Goal: Information Seeking & Learning: Learn about a topic

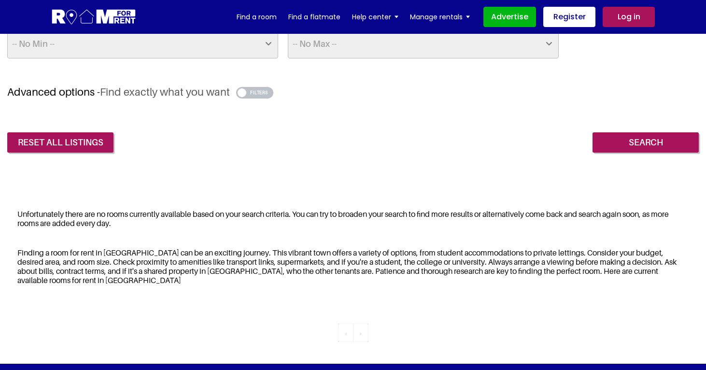
scroll to position [244, 0]
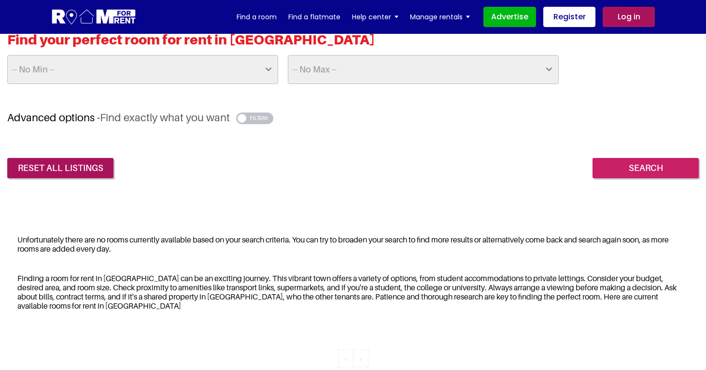
click at [653, 165] on input "Search" at bounding box center [646, 168] width 106 height 20
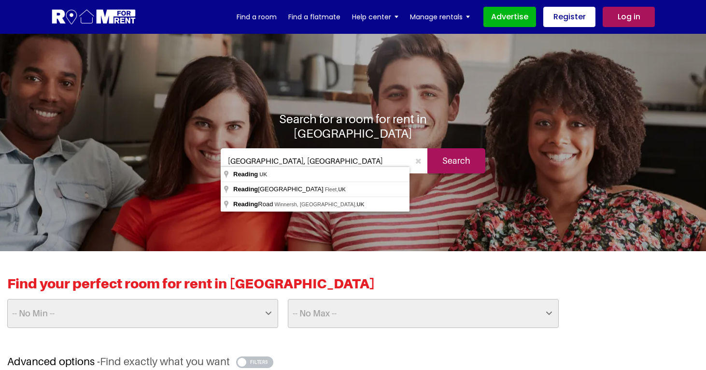
drag, startPoint x: 274, startPoint y: 148, endPoint x: 227, endPoint y: 151, distance: 47.4
click at [227, 151] on input "Reading, UK" at bounding box center [315, 160] width 189 height 25
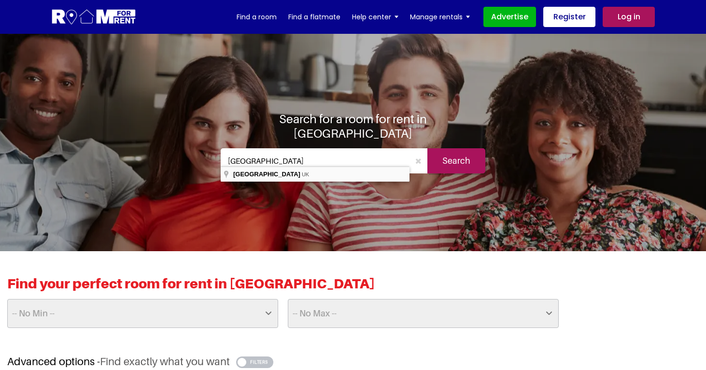
type input "London, UK"
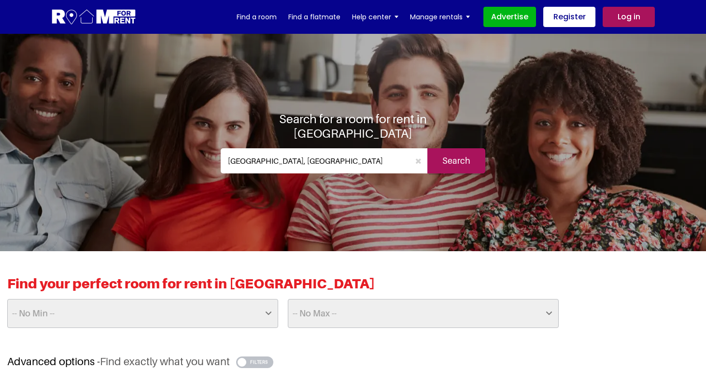
click at [470, 157] on input "Search" at bounding box center [457, 160] width 58 height 25
click at [462, 160] on input "Search" at bounding box center [457, 160] width 58 height 25
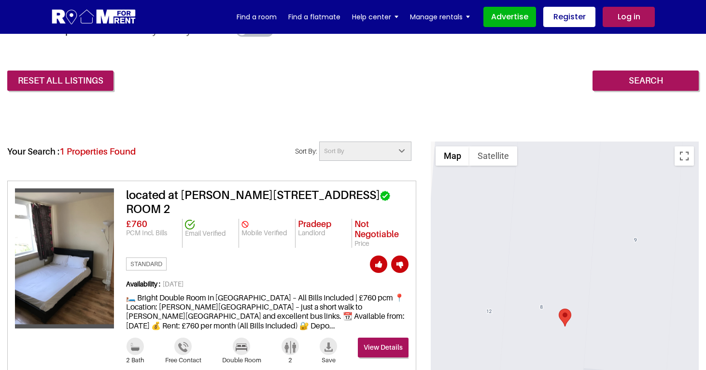
scroll to position [412, 0]
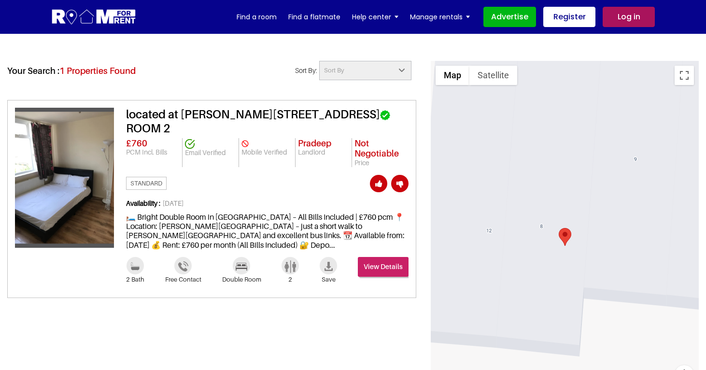
click at [380, 261] on link "View Details" at bounding box center [383, 267] width 51 height 20
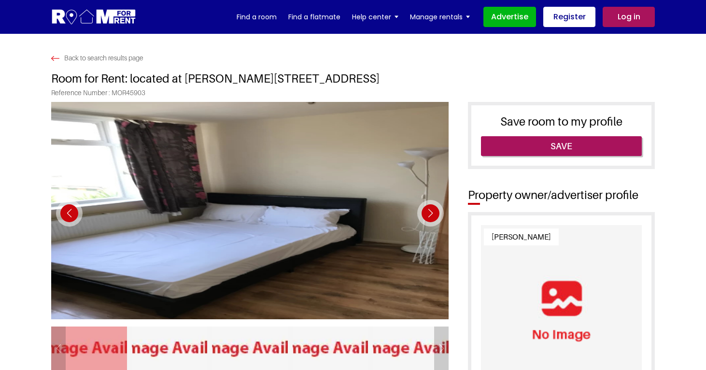
click at [436, 209] on div "Next slide" at bounding box center [430, 213] width 27 height 27
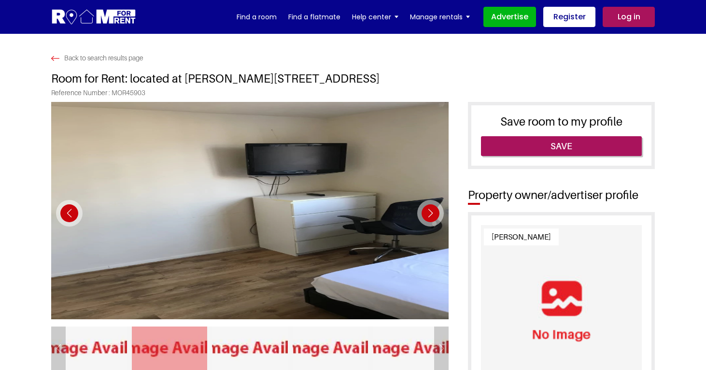
click at [436, 209] on div "Next slide" at bounding box center [430, 213] width 27 height 27
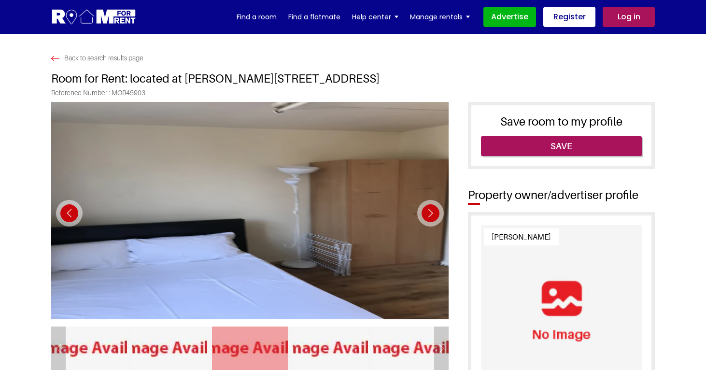
click at [436, 209] on div "Next slide" at bounding box center [430, 213] width 27 height 27
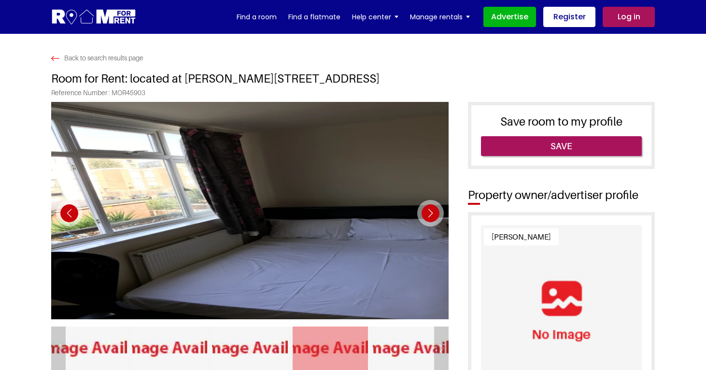
click at [436, 209] on div "Next slide" at bounding box center [430, 213] width 27 height 27
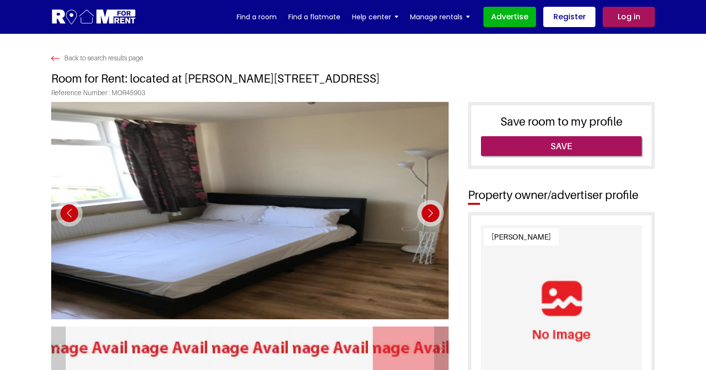
click at [436, 209] on div "Next slide" at bounding box center [430, 213] width 27 height 27
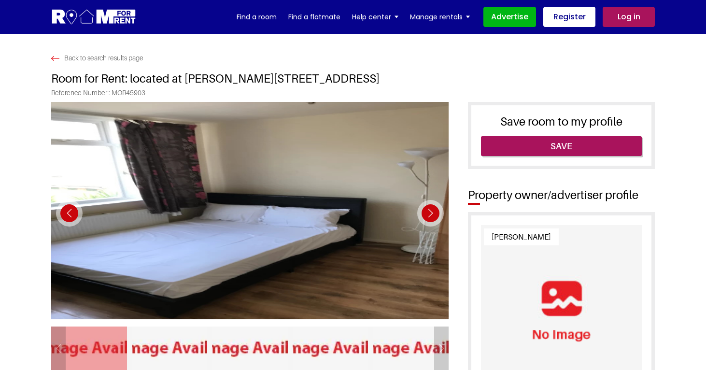
click at [436, 209] on div "Next slide" at bounding box center [430, 213] width 27 height 27
